Goal: Find specific page/section: Find specific page/section

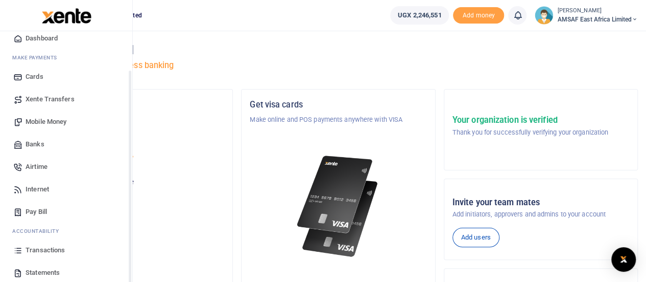
scroll to position [51, 0]
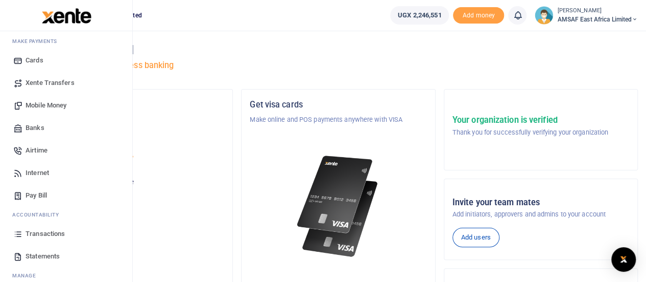
click at [47, 235] on span "Transactions" at bounding box center [45, 233] width 39 height 10
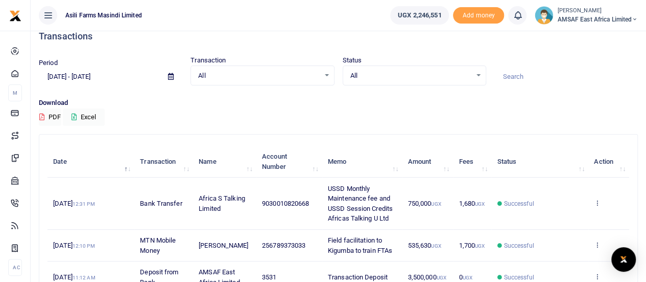
scroll to position [51, 0]
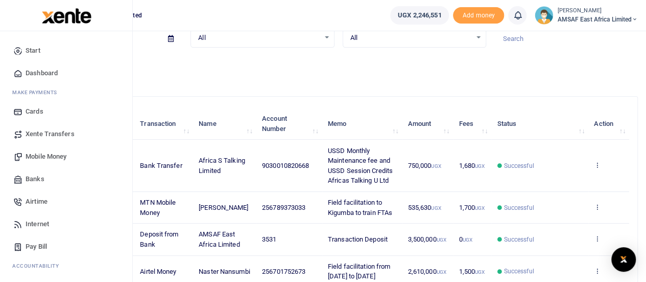
click at [27, 49] on span "Start" at bounding box center [33, 50] width 15 height 10
